Goal: Find specific page/section: Find specific page/section

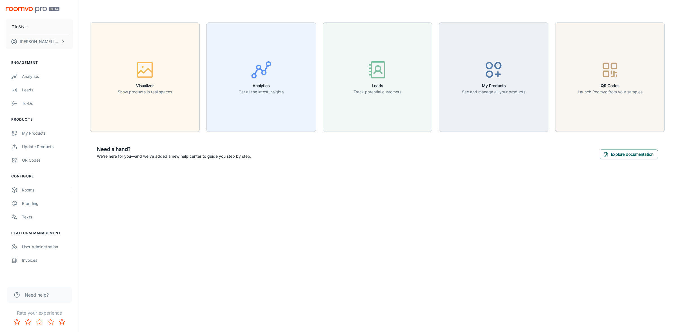
click at [262, 193] on div "TileStyle [PERSON_NAME] Engagement Analytics Leads To-do Products My Products U…" at bounding box center [338, 166] width 676 height 332
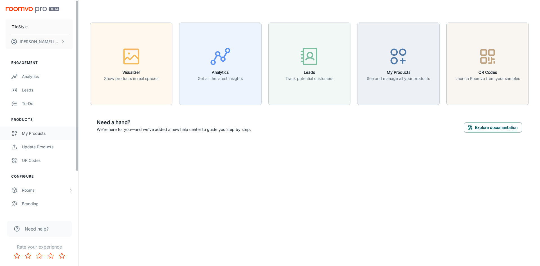
click at [26, 132] on div "My Products" at bounding box center [47, 133] width 51 height 6
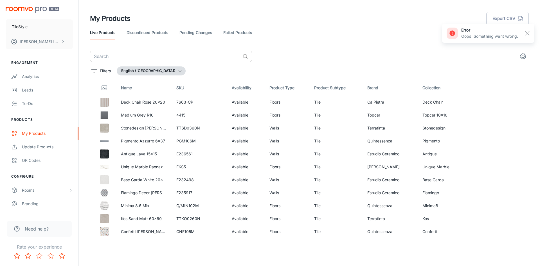
click at [105, 53] on input "text" at bounding box center [165, 56] width 150 height 11
paste input "100323083"
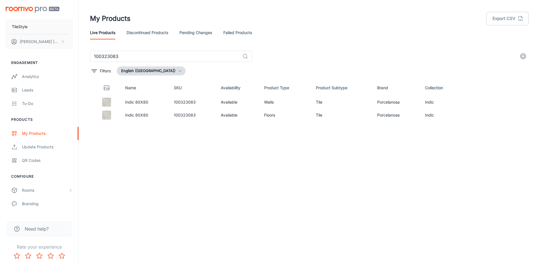
drag, startPoint x: 121, startPoint y: 58, endPoint x: 70, endPoint y: 53, distance: 50.6
click at [69, 52] on div "TileStyle [PERSON_NAME] Engagement Analytics Leads To-do Products My Products U…" at bounding box center [270, 130] width 540 height 261
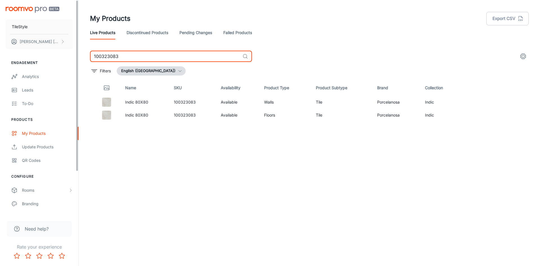
paste input "291805"
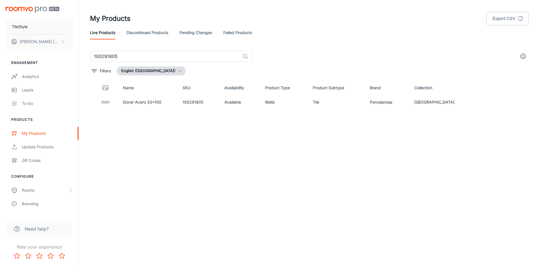
drag, startPoint x: 128, startPoint y: 56, endPoint x: 67, endPoint y: 53, distance: 61.5
click at [68, 52] on div "TileStyle [PERSON_NAME] Engagement Analytics Leads To-do Products My Products U…" at bounding box center [270, 130] width 540 height 261
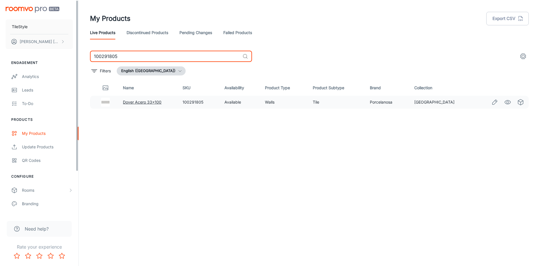
paste input "SADE0215N"
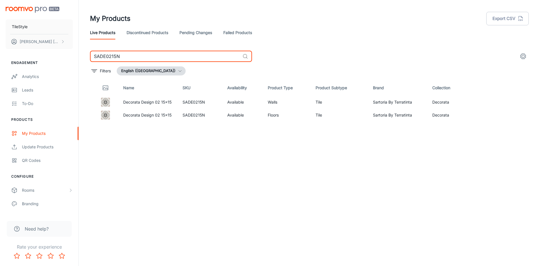
drag, startPoint x: 133, startPoint y: 57, endPoint x: 3, endPoint y: 48, distance: 129.8
click at [6, 45] on div "TileStyle [PERSON_NAME] Engagement Analytics Leads To-do Products My Products U…" at bounding box center [270, 130] width 540 height 261
paste input "100291649"
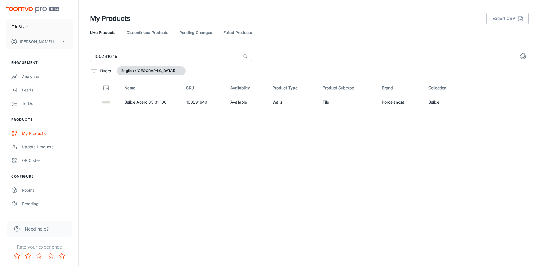
drag, startPoint x: -12, startPoint y: 36, endPoint x: -56, endPoint y: 32, distance: 44.7
click at [0, 32] on html "TileStyle [PERSON_NAME] Engagement Analytics Leads To-do Products My Products U…" at bounding box center [270, 133] width 540 height 266
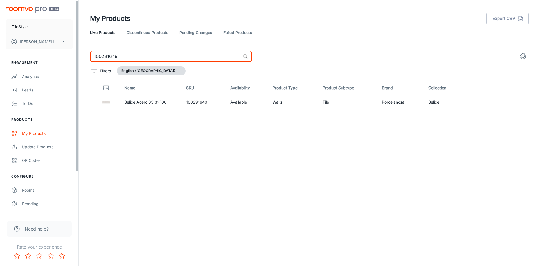
paste input "TTKO0145N"
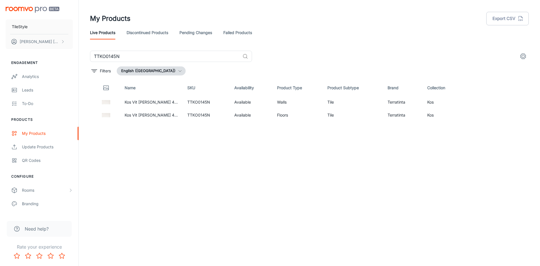
drag, startPoint x: 127, startPoint y: 58, endPoint x: 20, endPoint y: 55, distance: 107.3
click at [20, 53] on div "TileStyle [PERSON_NAME] Engagement Analytics Leads To-do Products My Products U…" at bounding box center [270, 130] width 540 height 261
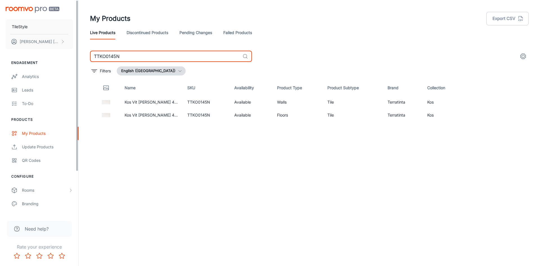
paste input "100323876"
drag, startPoint x: 135, startPoint y: 57, endPoint x: -23, endPoint y: 53, distance: 157.7
click at [0, 53] on html "TileStyle [PERSON_NAME] Engagement Analytics Leads To-do Products My Products U…" at bounding box center [270, 133] width 540 height 266
paste input "981"
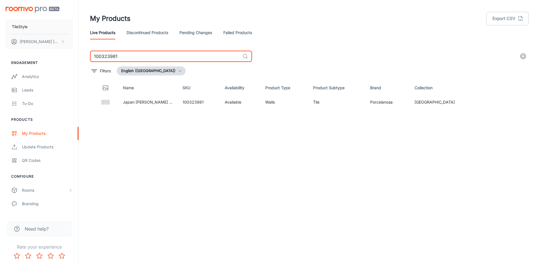
drag, startPoint x: 122, startPoint y: 55, endPoint x: 12, endPoint y: 53, distance: 109.8
click at [0, 49] on html "TileStyle [PERSON_NAME] Engagement Analytics Leads To-do Products My Products U…" at bounding box center [270, 133] width 540 height 266
paste input "401"
drag, startPoint x: 118, startPoint y: 55, endPoint x: 24, endPoint y: 48, distance: 94.3
click at [24, 48] on div "TileStyle [PERSON_NAME] Engagement Analytics Leads To-do Products My Products U…" at bounding box center [270, 130] width 540 height 261
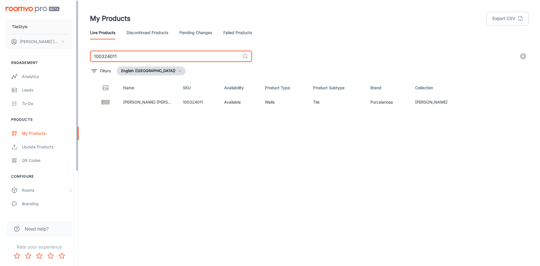
paste input "534"
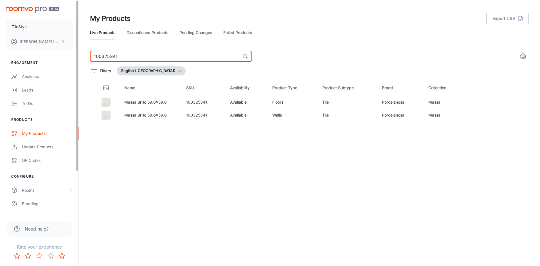
drag, startPoint x: 138, startPoint y: 56, endPoint x: 74, endPoint y: 46, distance: 64.4
click at [74, 46] on div "TileStyle [PERSON_NAME] Engagement Analytics Leads To-do Products My Products U…" at bounding box center [270, 130] width 540 height 261
paste input "291649"
drag, startPoint x: 82, startPoint y: 51, endPoint x: 63, endPoint y: 50, distance: 18.6
click at [65, 49] on div "TileStyle [PERSON_NAME] Engagement Analytics Leads To-do Products My Products U…" at bounding box center [270, 130] width 540 height 261
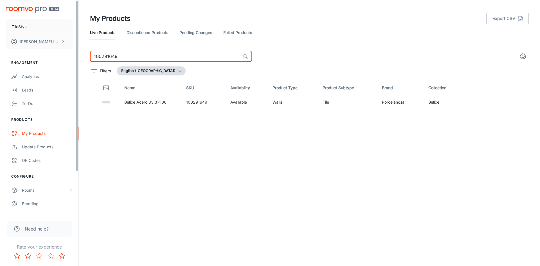
paste input "TTKO0145N"
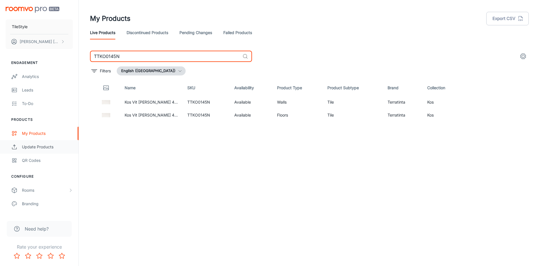
type input "TTKO0145N"
